Goal: Task Accomplishment & Management: Manage account settings

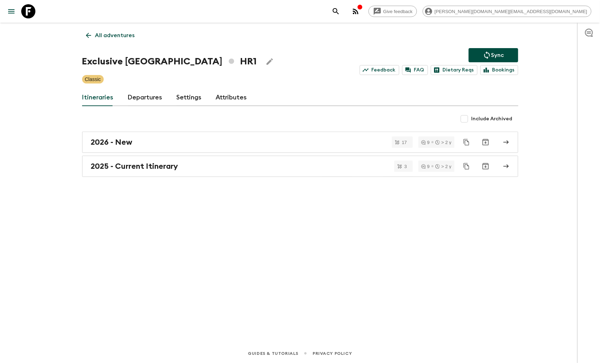
click at [33, 8] on icon at bounding box center [28, 11] width 14 height 14
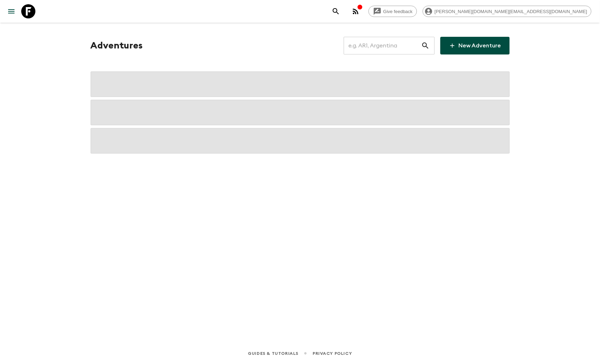
click at [400, 46] on input "text" at bounding box center [383, 46] width 78 height 20
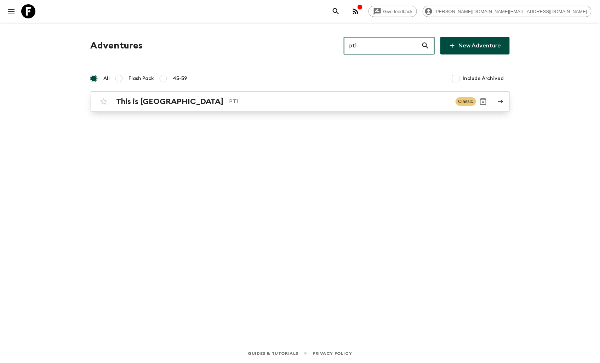
type input "pt1"
click at [157, 102] on h2 "This is [GEOGRAPHIC_DATA]" at bounding box center [169, 101] width 107 height 9
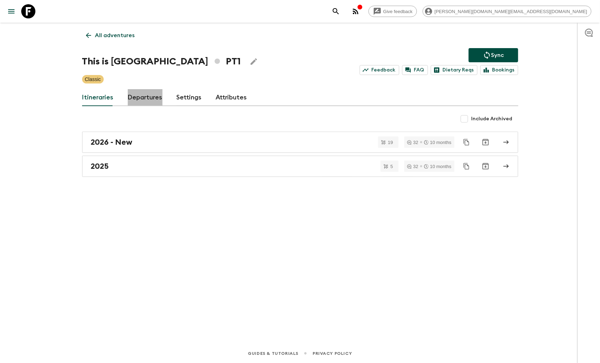
click at [149, 97] on link "Departures" at bounding box center [145, 97] width 35 height 17
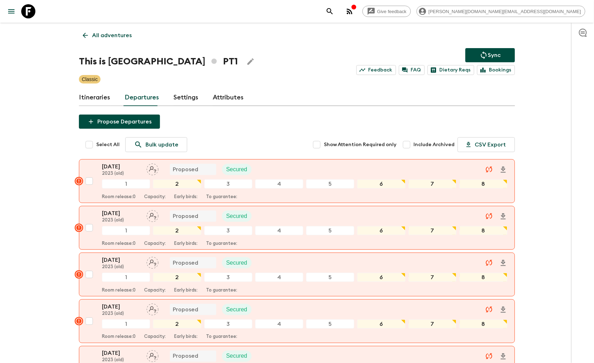
click at [82, 94] on link "Itineraries" at bounding box center [94, 97] width 31 height 17
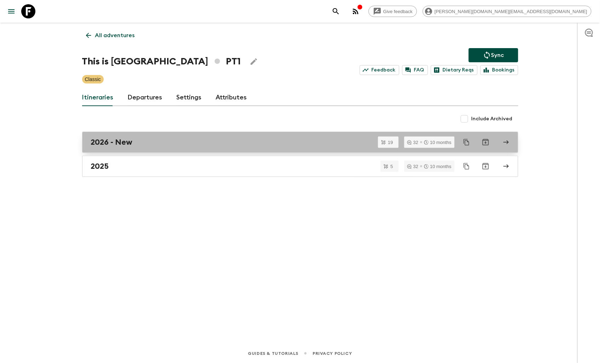
click at [163, 145] on div "2026 - New" at bounding box center [293, 142] width 405 height 9
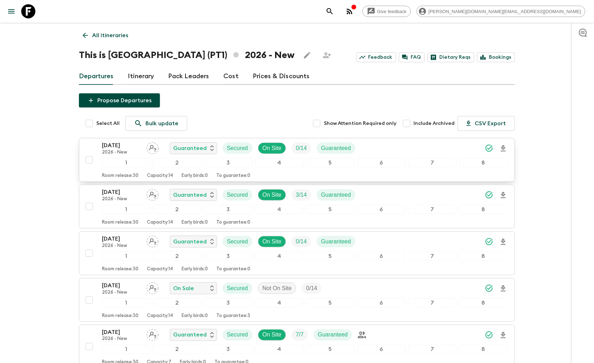
click at [123, 147] on p "[DATE]" at bounding box center [121, 145] width 39 height 8
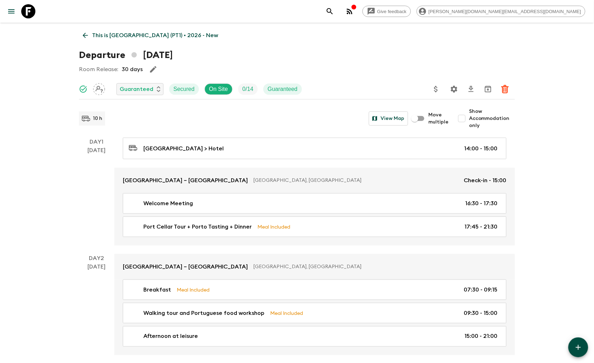
click at [32, 12] on icon at bounding box center [28, 11] width 14 height 14
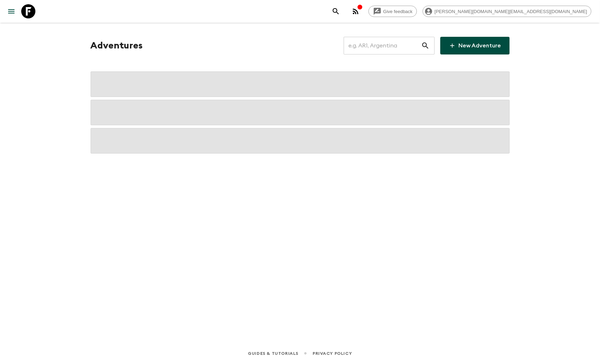
click at [406, 50] on input "text" at bounding box center [383, 46] width 78 height 20
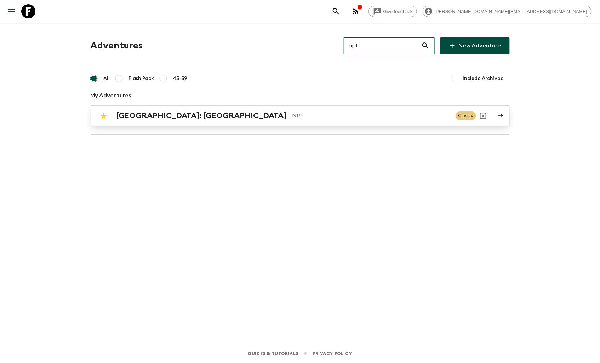
type input "np1"
click at [193, 115] on h2 "[GEOGRAPHIC_DATA]: [GEOGRAPHIC_DATA]" at bounding box center [201, 115] width 170 height 9
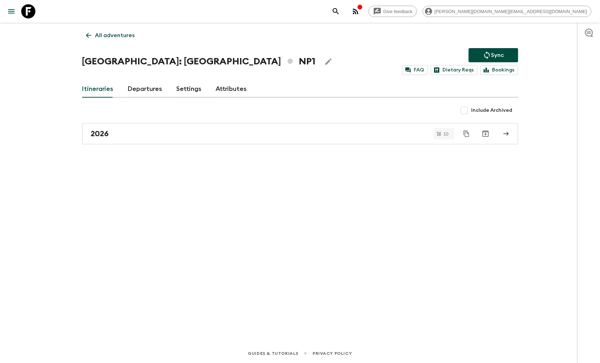
click at [128, 92] on link "Departures" at bounding box center [145, 89] width 35 height 17
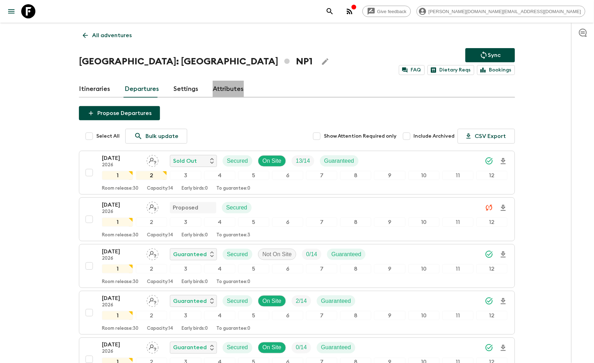
click at [237, 88] on link "Attributes" at bounding box center [228, 89] width 31 height 17
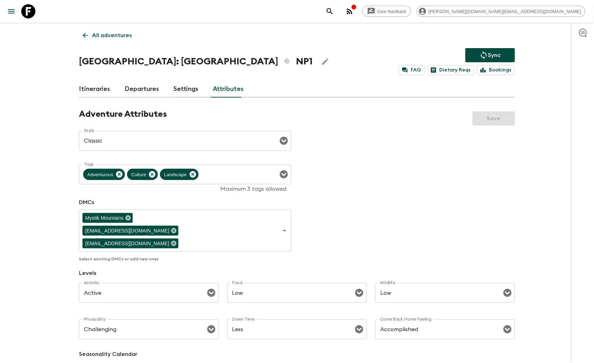
click at [85, 34] on icon at bounding box center [85, 35] width 8 height 8
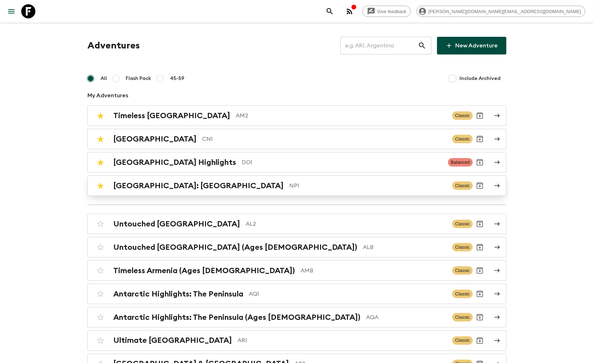
click at [176, 191] on div "[GEOGRAPHIC_DATA]: [GEOGRAPHIC_DATA] NP1 Classic" at bounding box center [282, 186] width 379 height 14
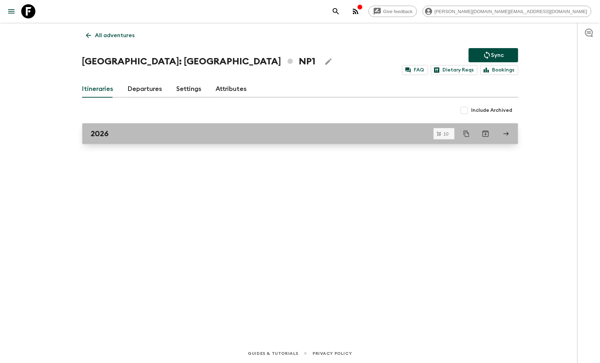
click at [118, 137] on div "2026" at bounding box center [293, 133] width 405 height 9
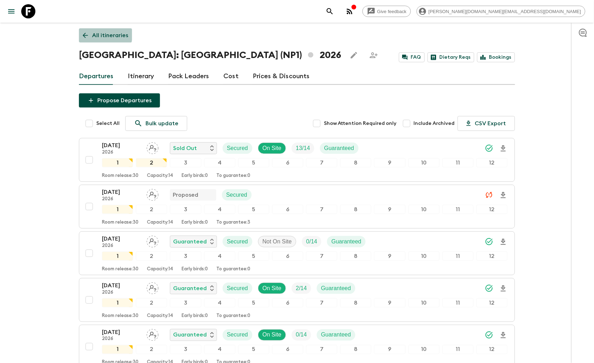
click at [82, 32] on icon at bounding box center [85, 35] width 8 height 8
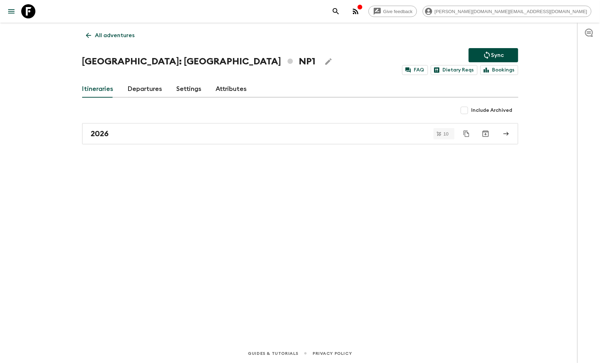
click at [221, 82] on link "Attributes" at bounding box center [231, 89] width 31 height 17
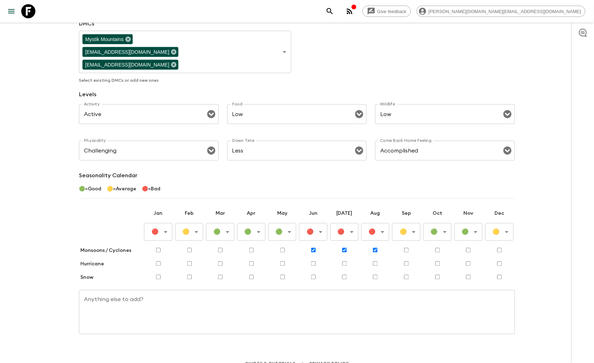
scroll to position [190, 0]
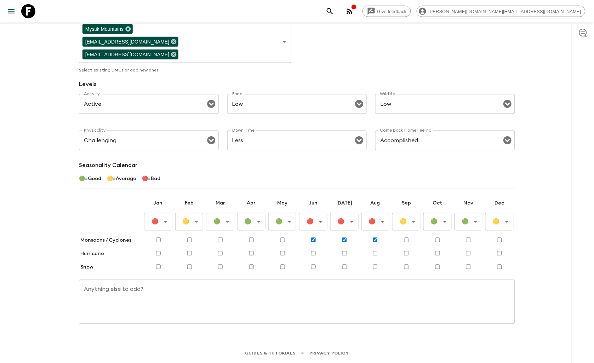
click at [499, 266] on input "checkbox" at bounding box center [499, 267] width 5 height 5
checkbox input "true"
click at [156, 239] on input "checkbox" at bounding box center [158, 240] width 5 height 5
click at [156, 240] on input "checkbox" at bounding box center [158, 240] width 5 height 5
checkbox input "false"
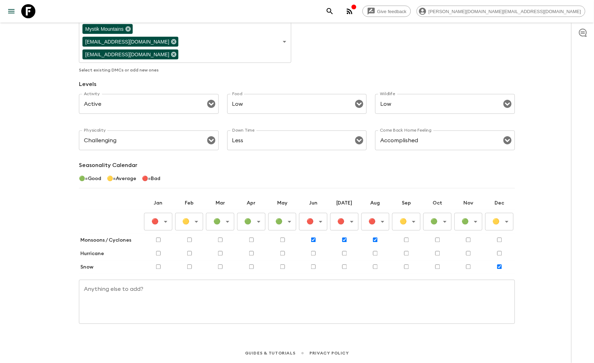
click at [156, 269] on input "checkbox" at bounding box center [158, 267] width 5 height 5
checkbox input "true"
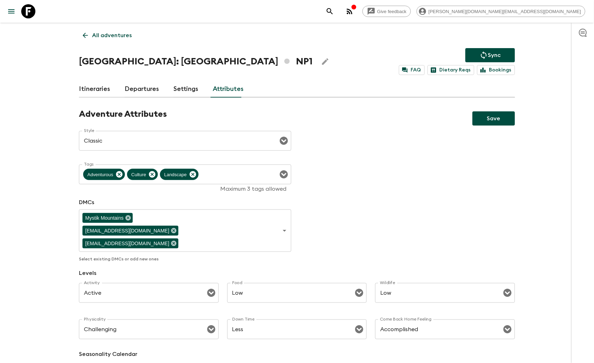
click at [491, 118] on button "Save" at bounding box center [493, 118] width 42 height 14
